Goal: Information Seeking & Learning: Learn about a topic

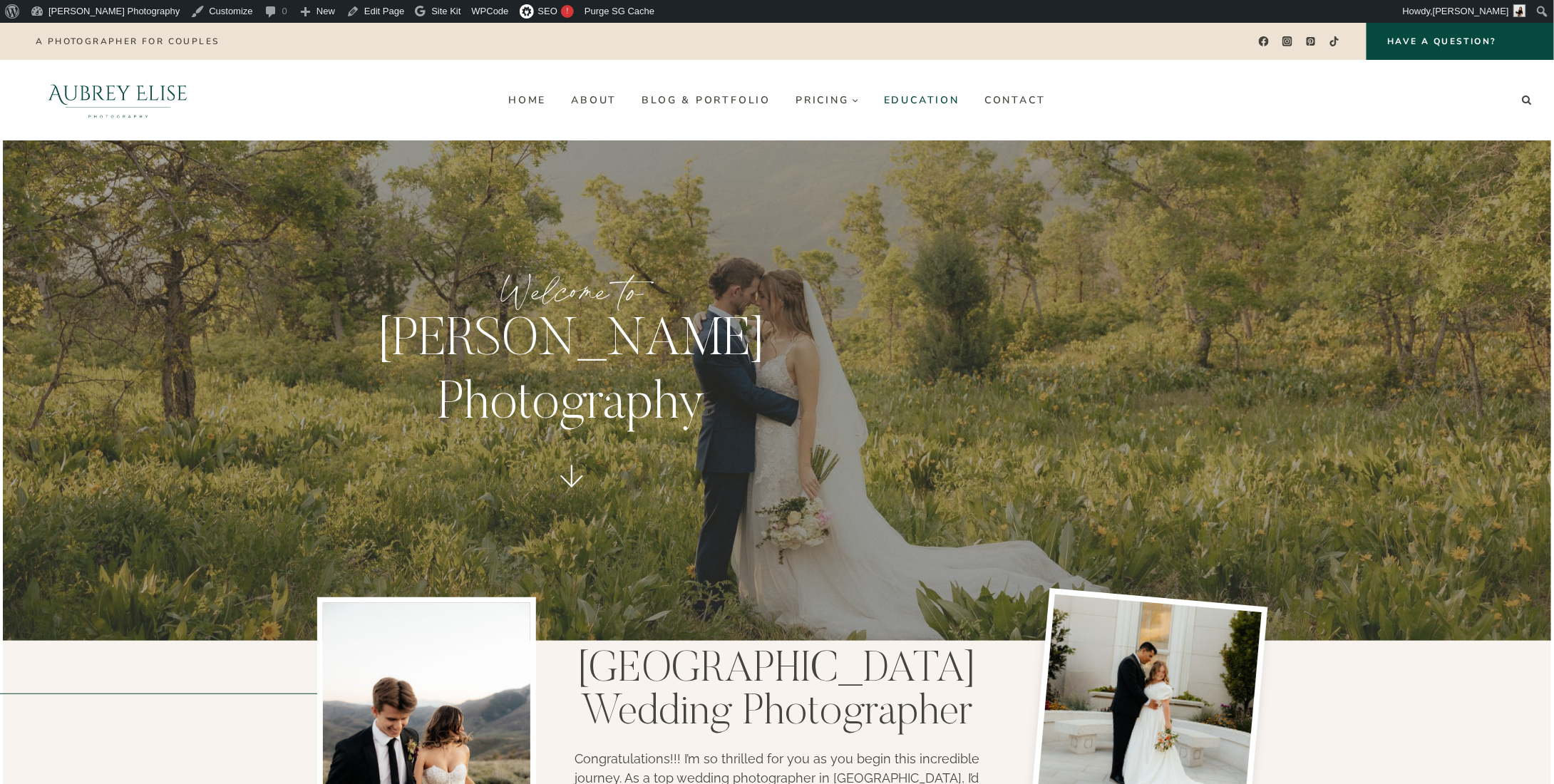
click at [922, 89] on link "Education" at bounding box center [921, 99] width 101 height 23
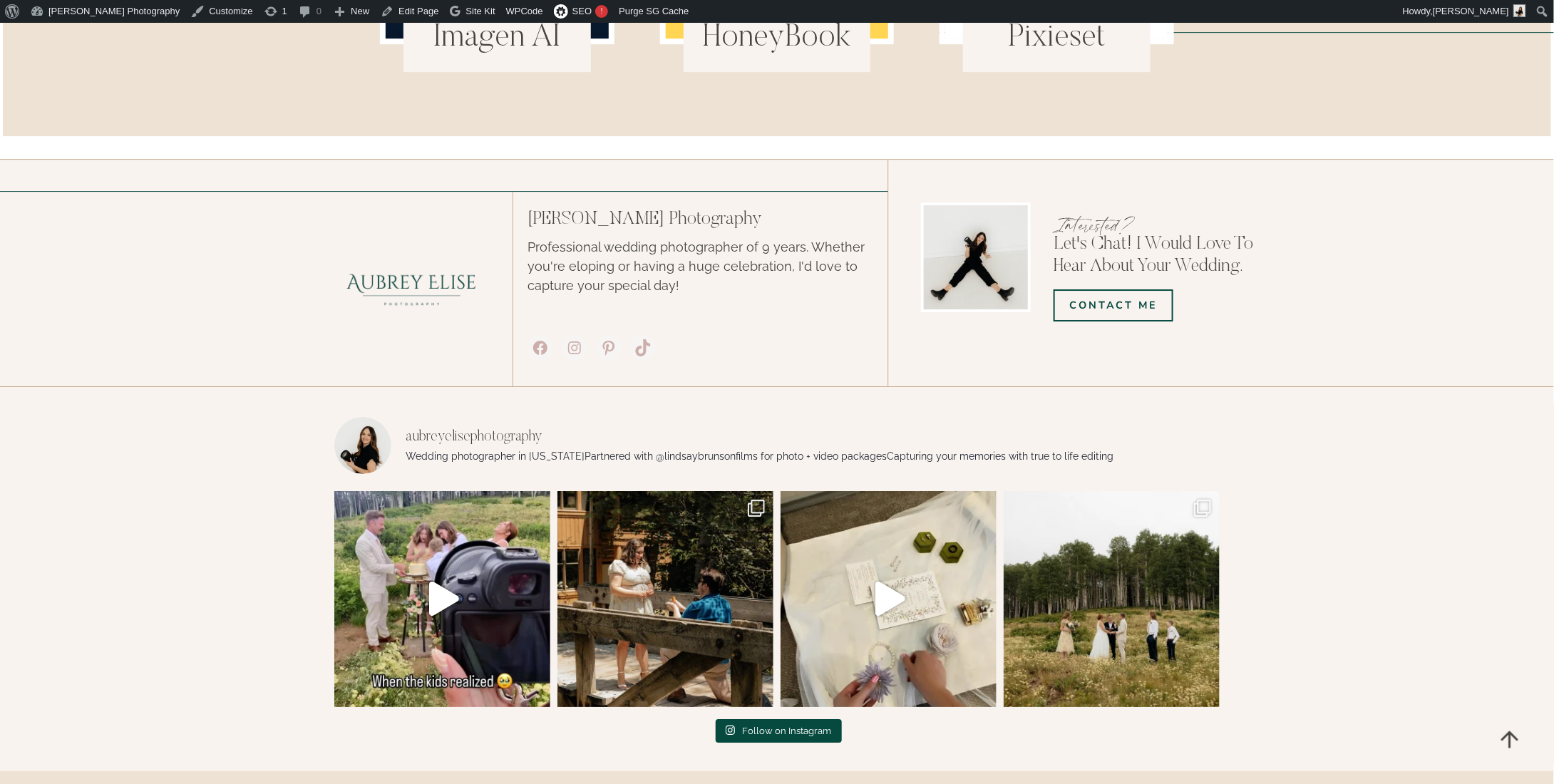
drag, startPoint x: 1561, startPoint y: 167, endPoint x: 1553, endPoint y: 753, distance: 586.1
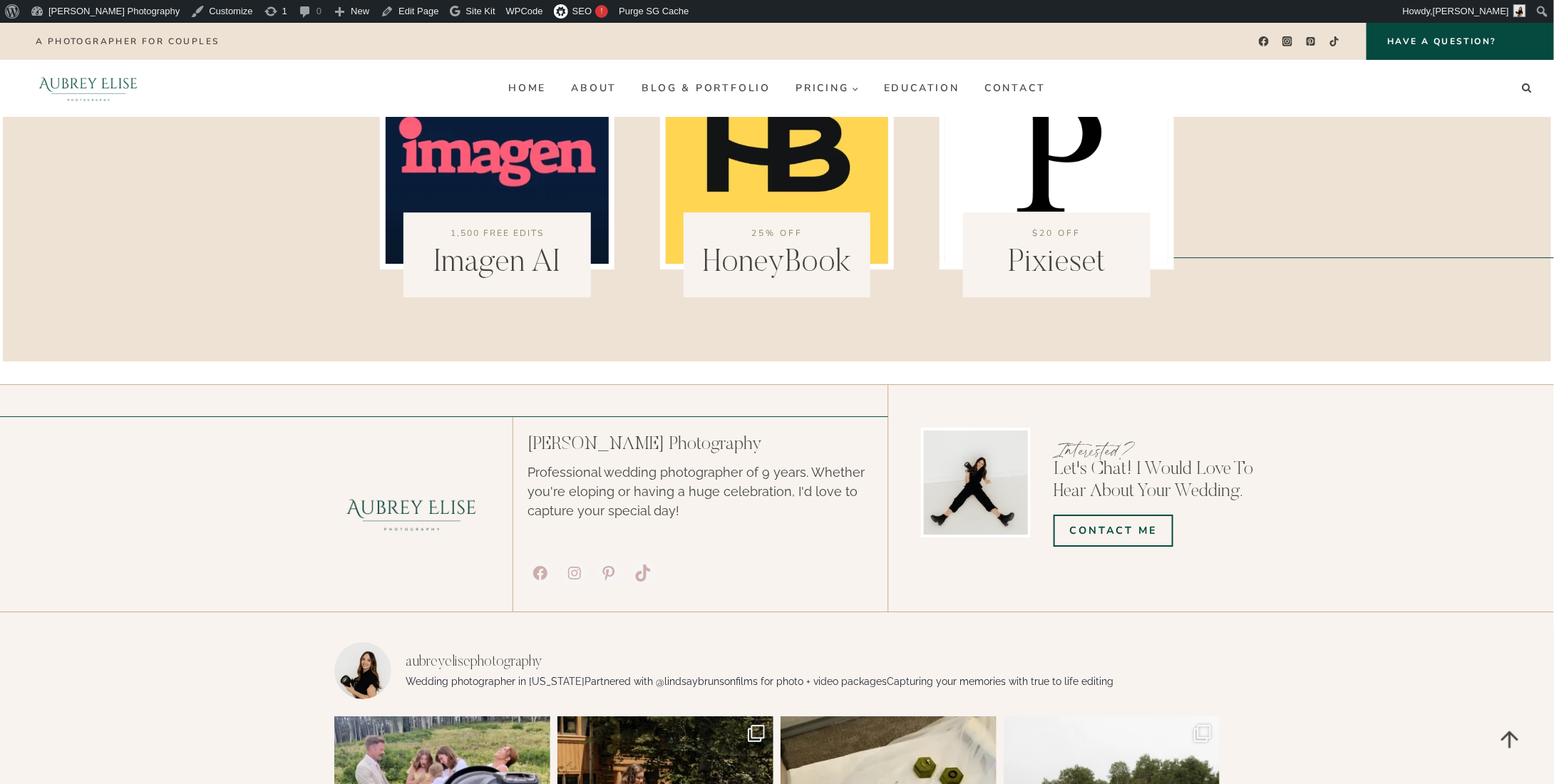
scroll to position [1886, 0]
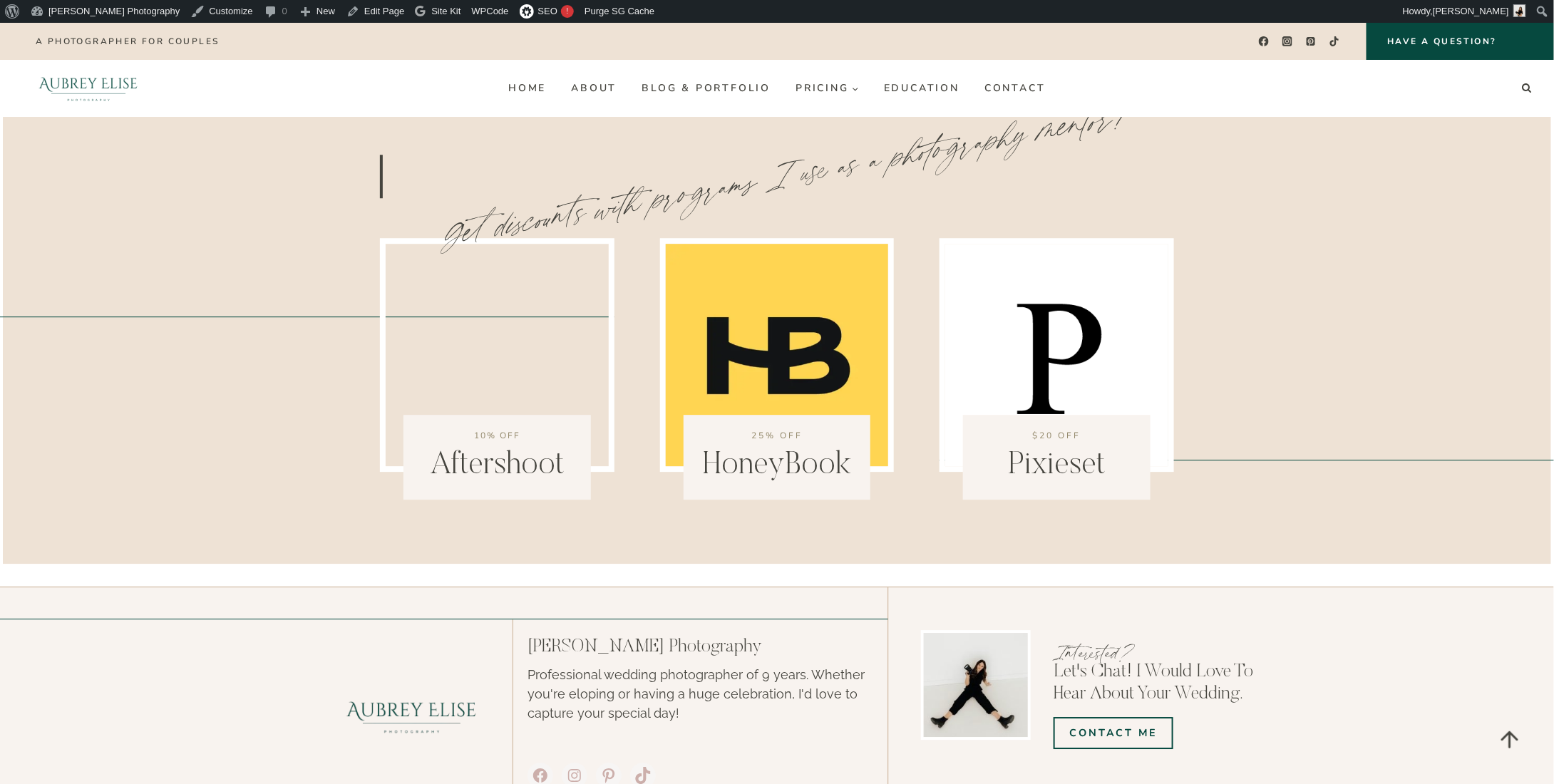
scroll to position [1815, 0]
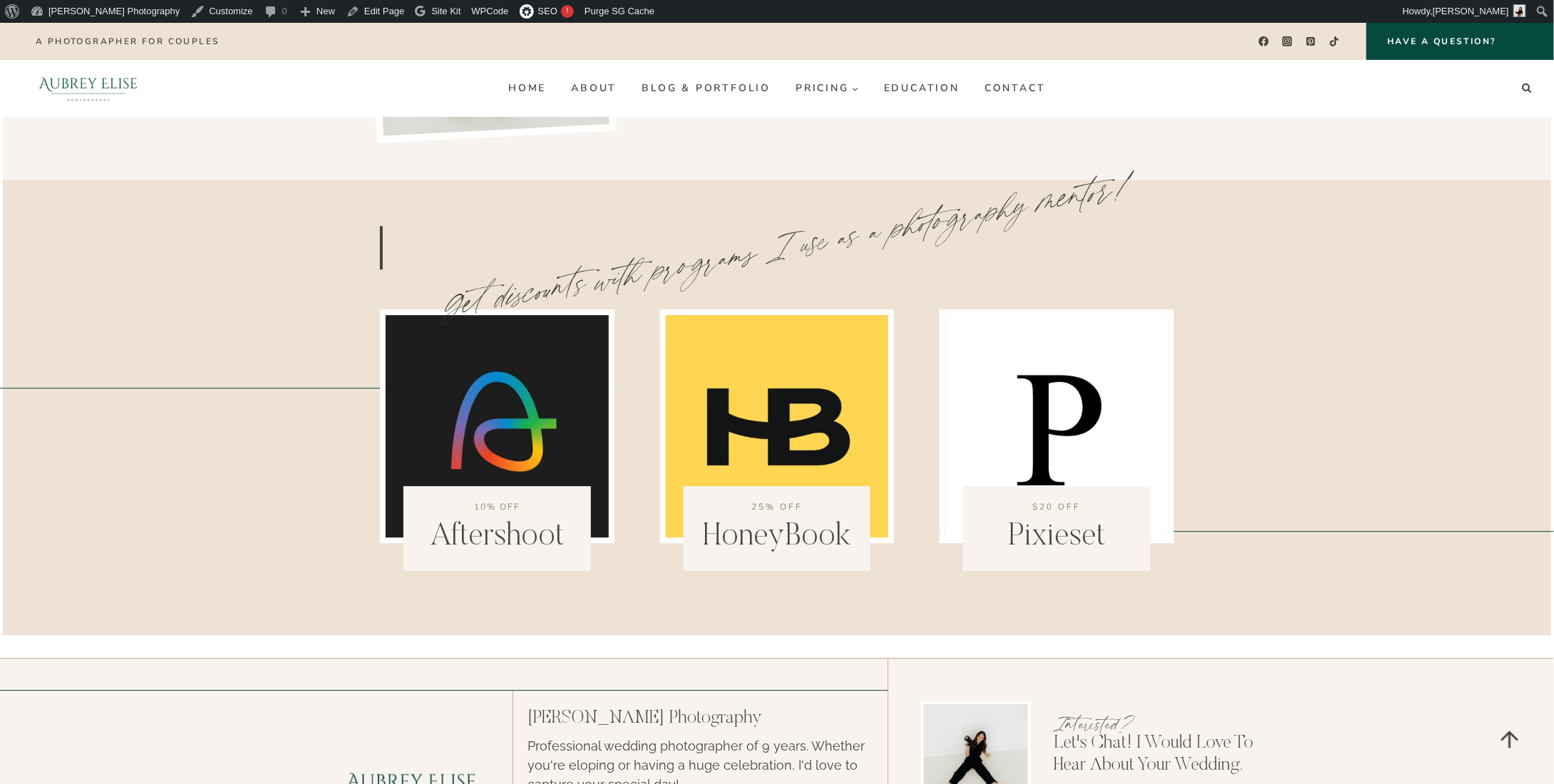
click at [499, 375] on img at bounding box center [497, 427] width 234 height 234
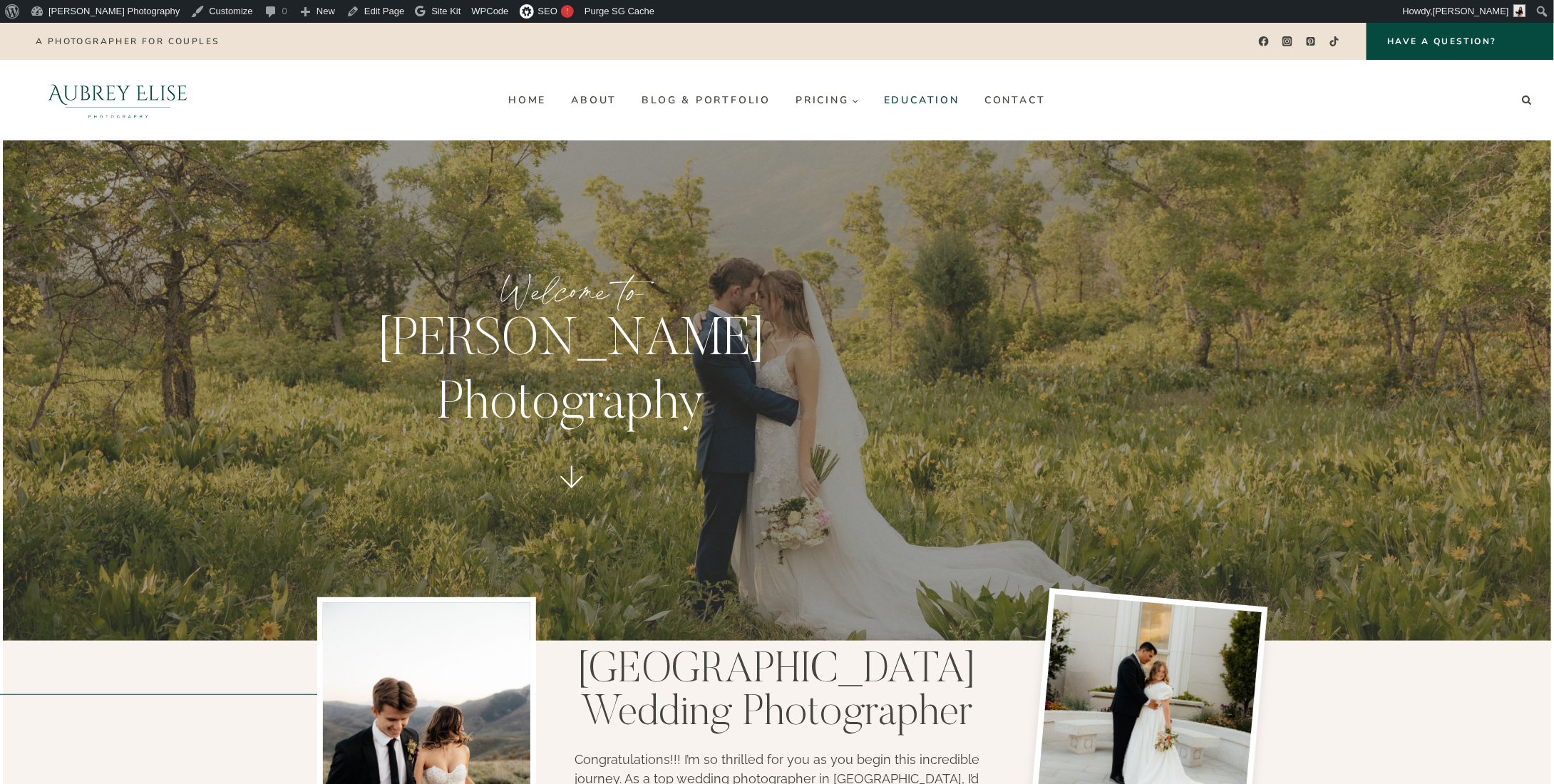
click at [936, 104] on link "Education" at bounding box center [921, 100] width 101 height 23
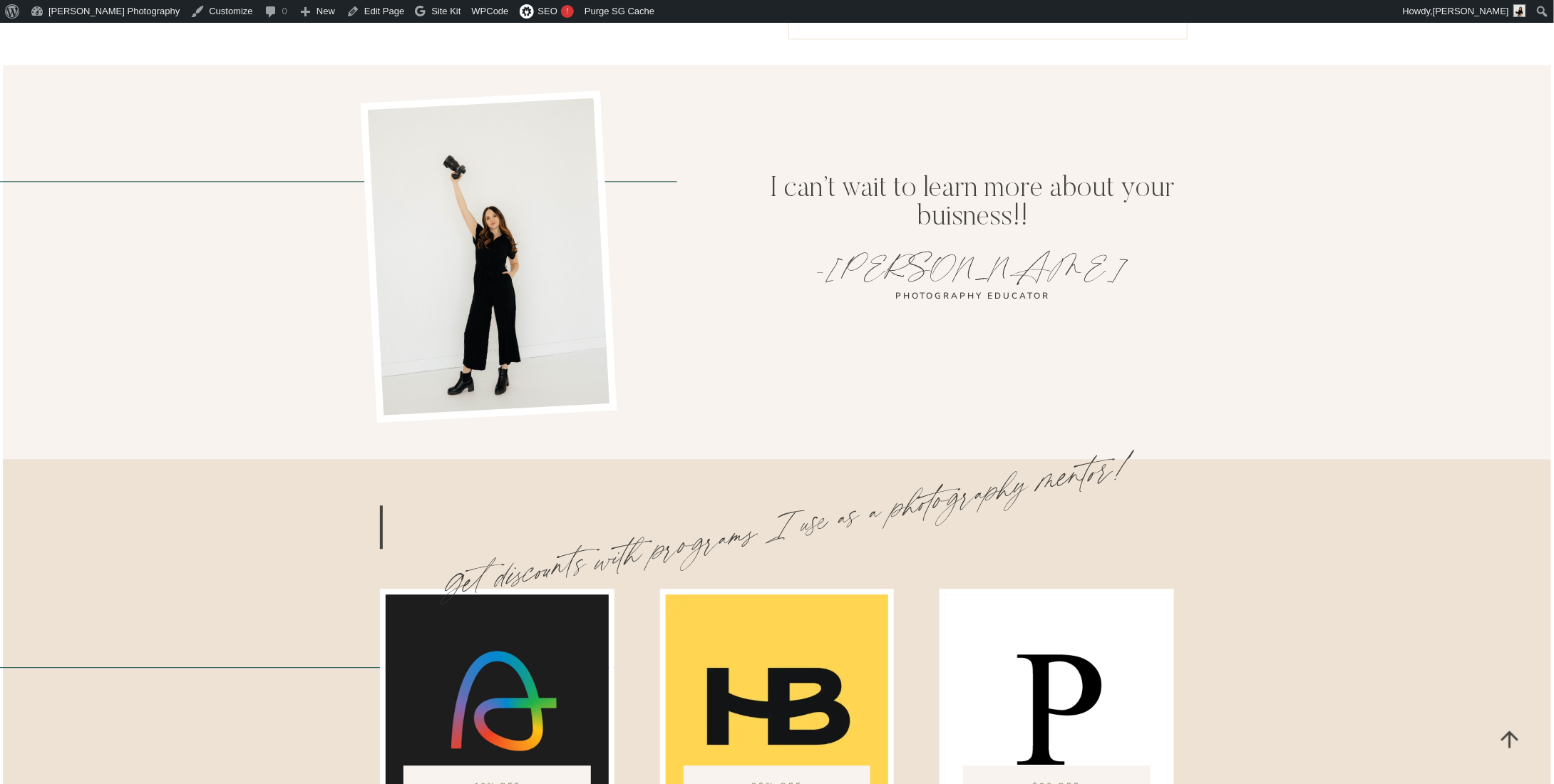
scroll to position [1995, 0]
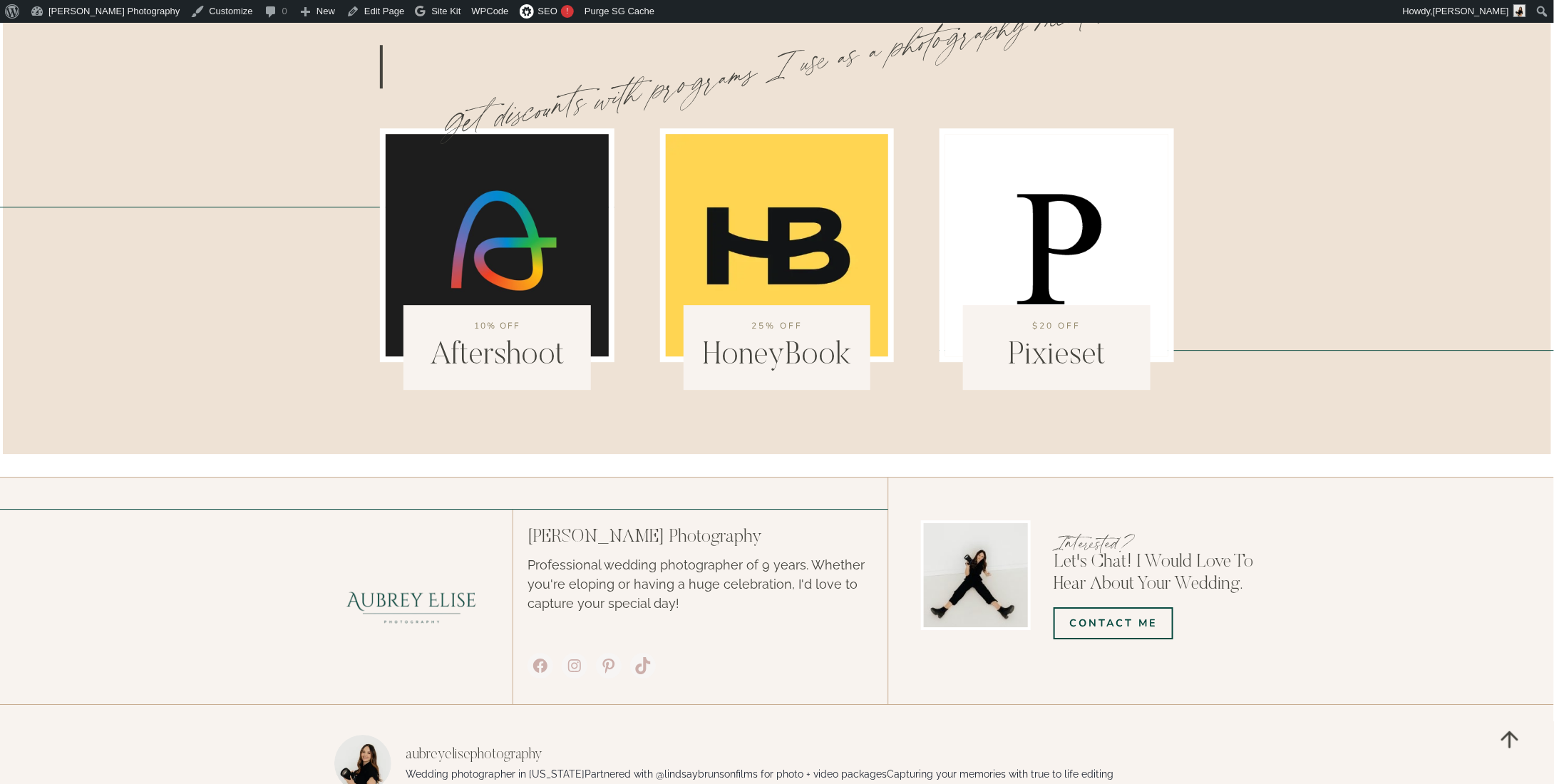
click at [805, 200] on img at bounding box center [777, 245] width 234 height 234
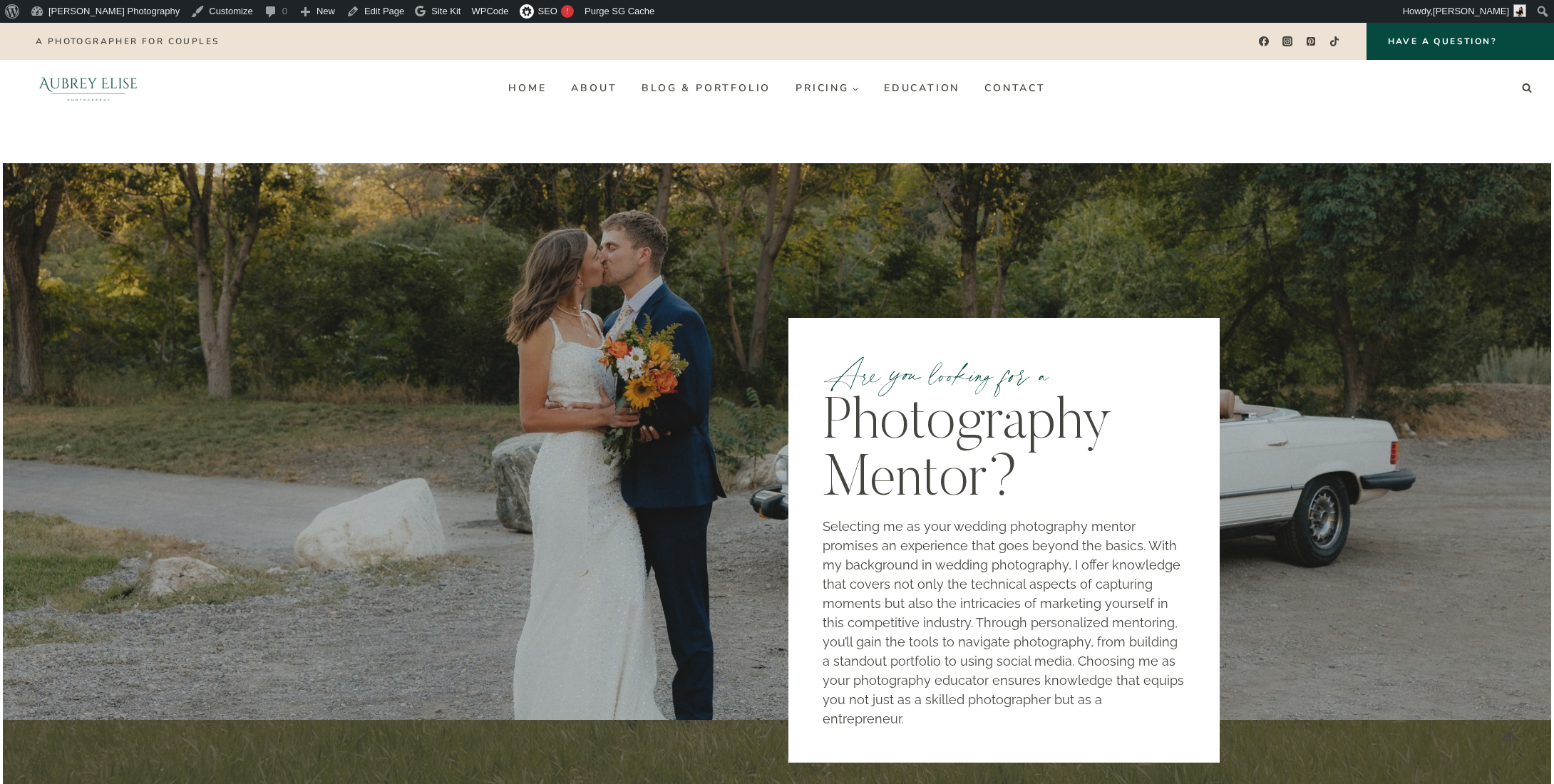
scroll to position [1995, 0]
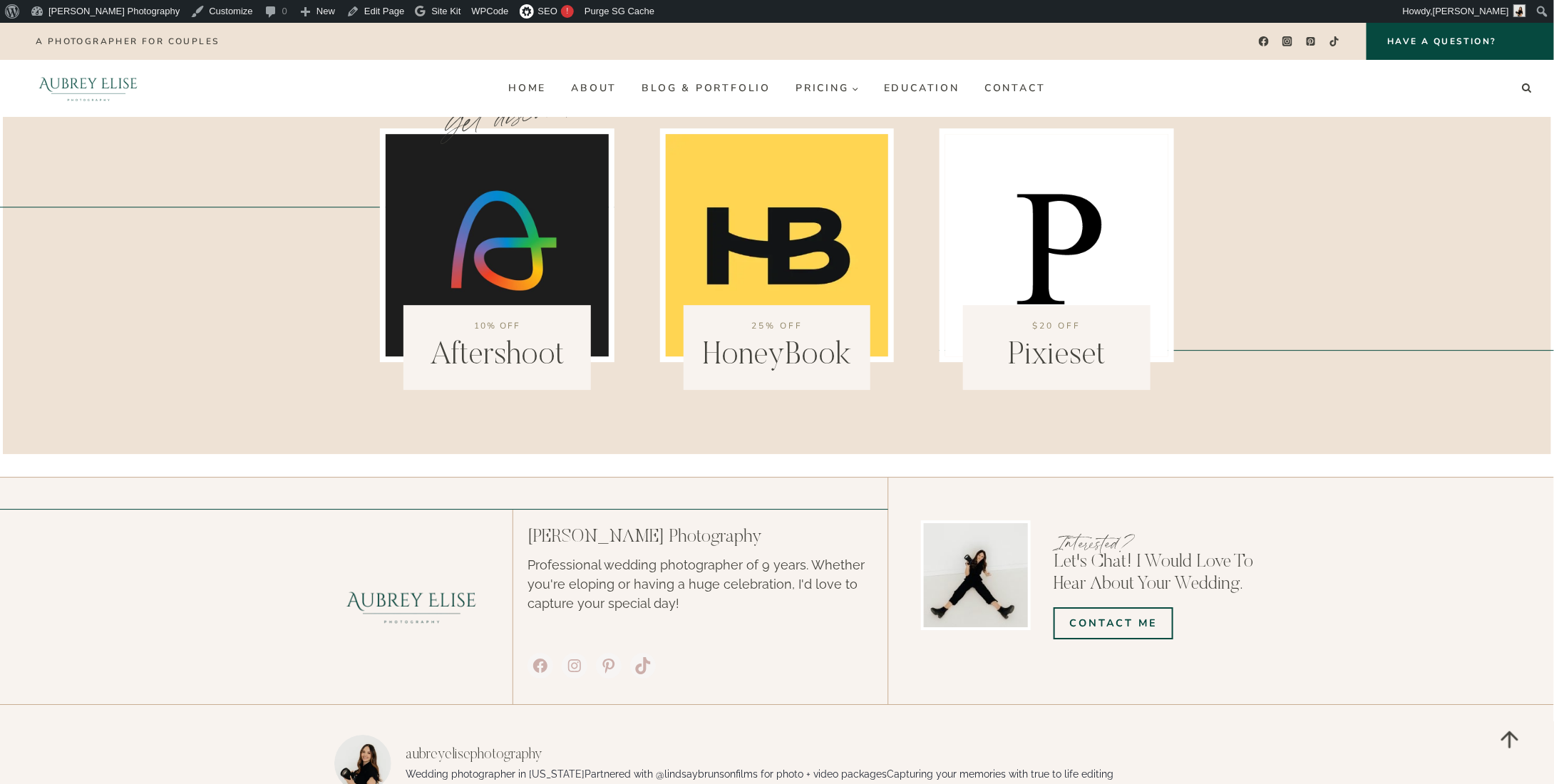
click at [1029, 203] on img at bounding box center [1056, 245] width 234 height 234
